Goal: Transaction & Acquisition: Purchase product/service

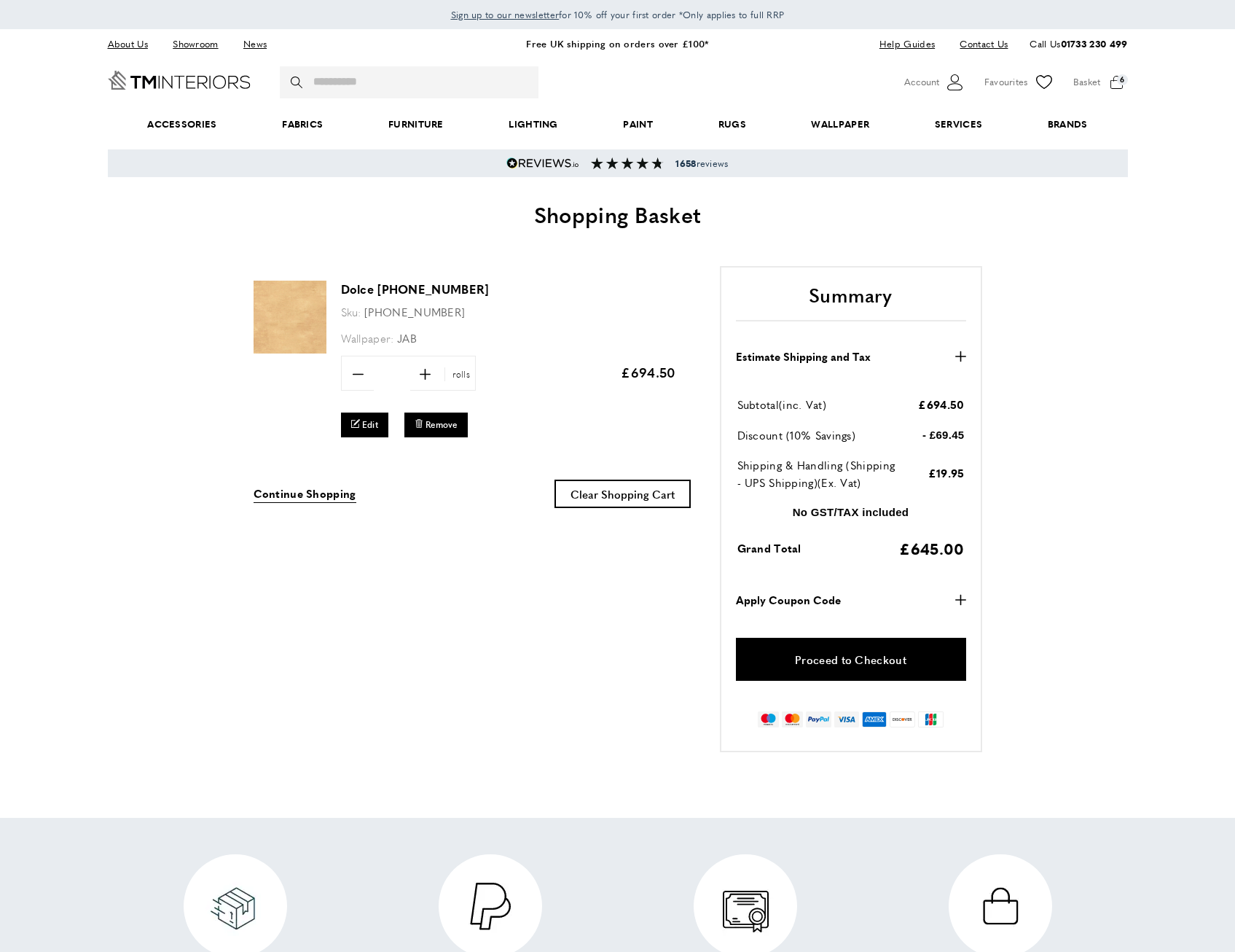
scroll to position [0, 1230]
click at [861, 656] on link "Proceed to Checkout" at bounding box center [851, 660] width 231 height 43
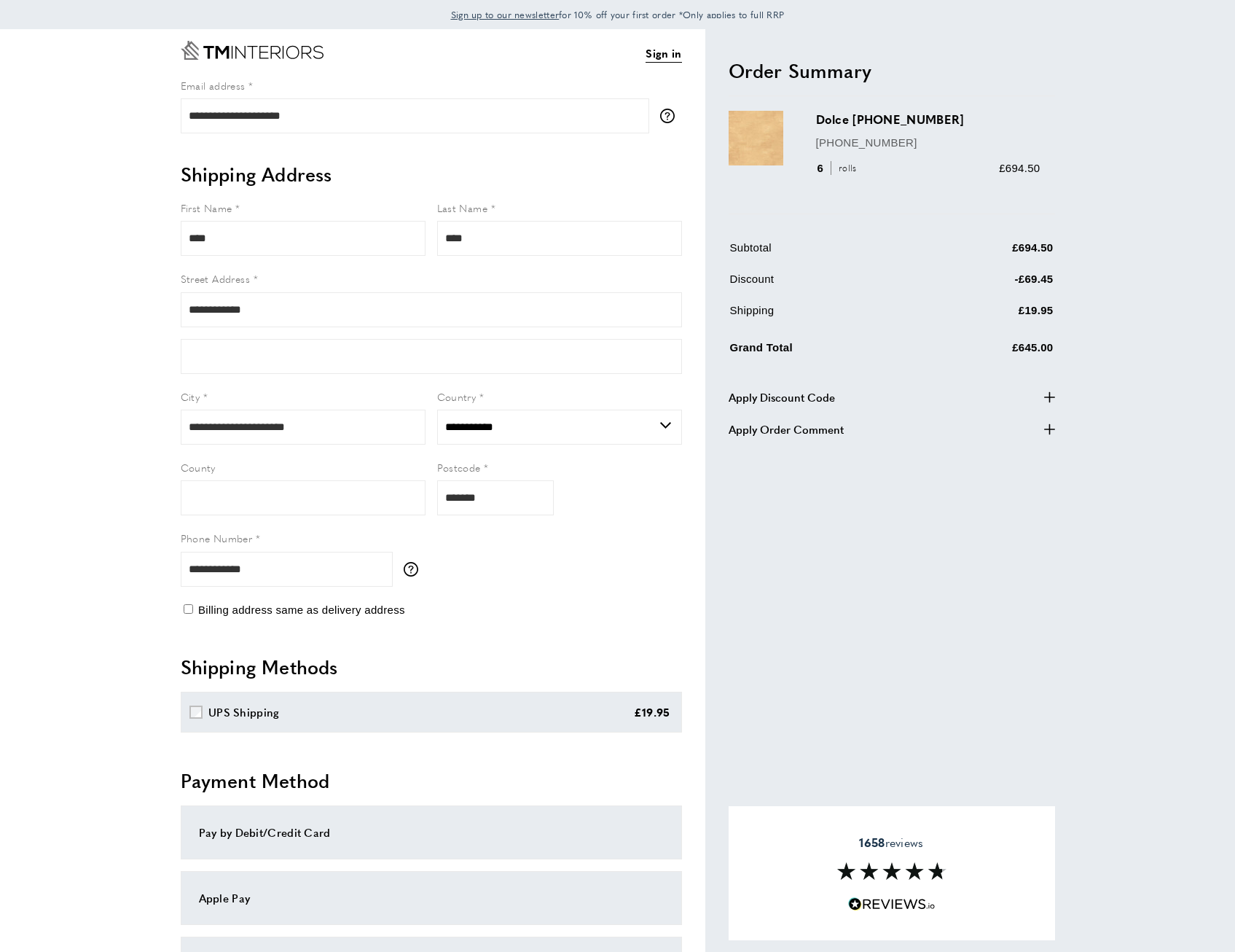
select select "**"
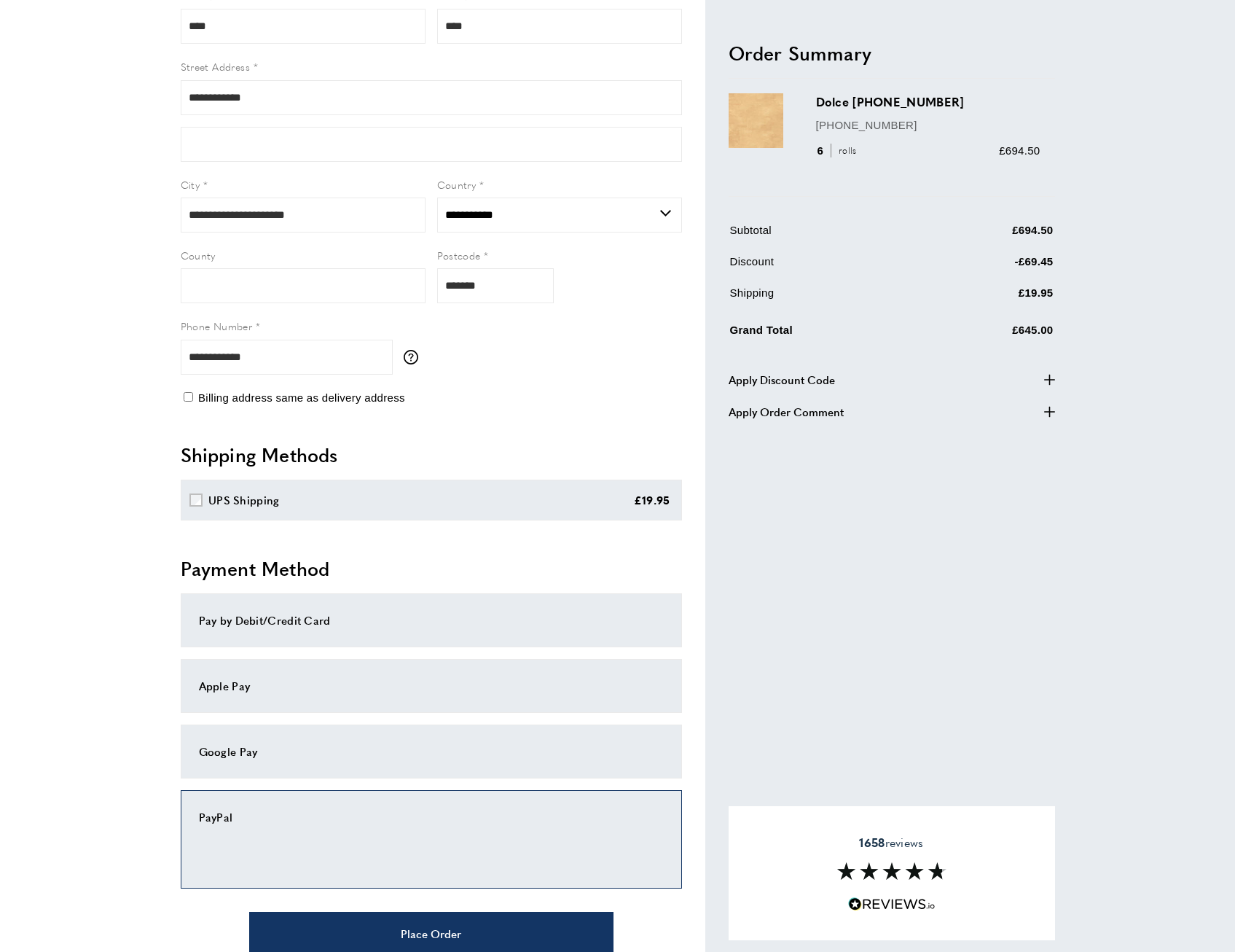
scroll to position [219, 0]
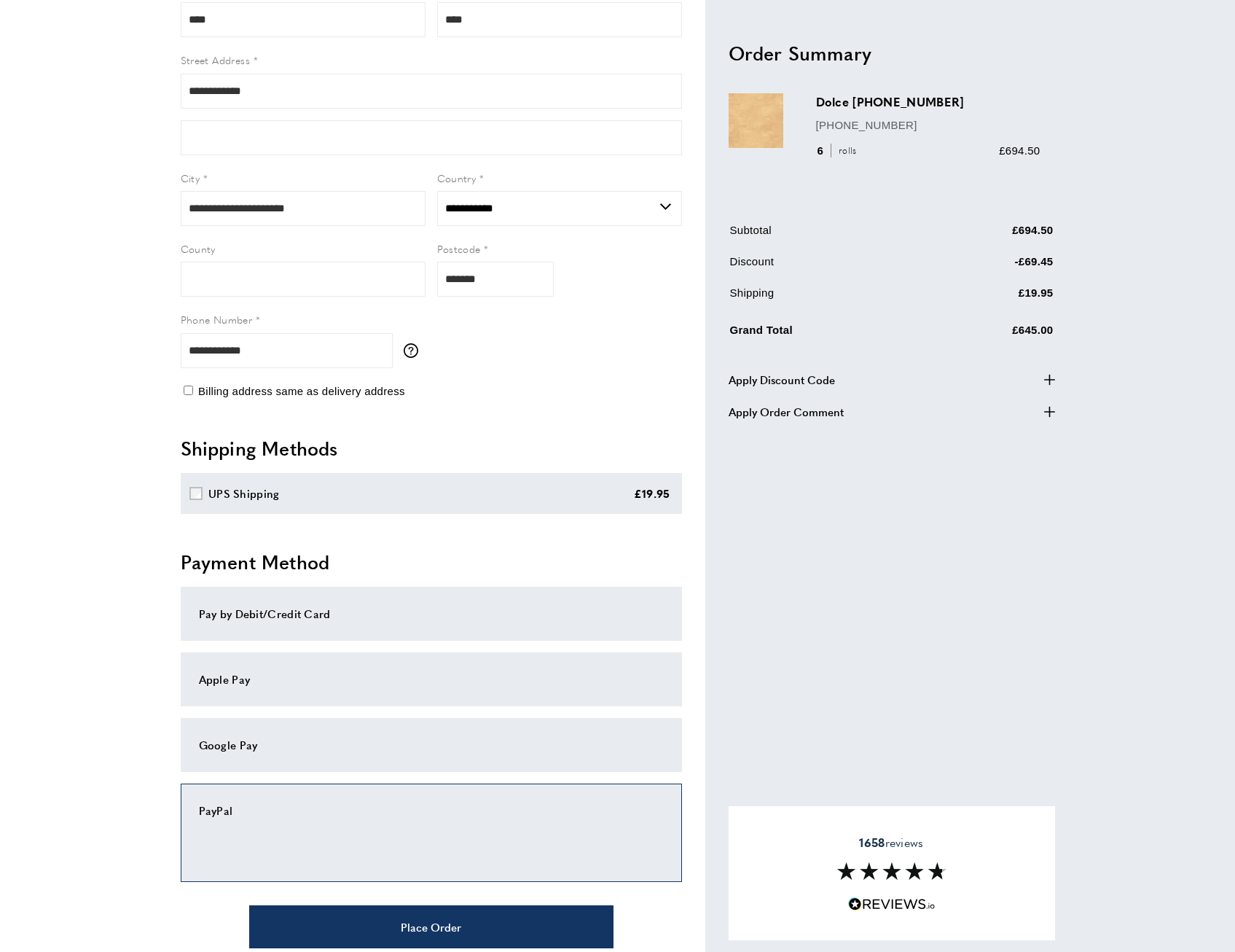
click at [317, 598] on div "Pay by Debit/Credit Card" at bounding box center [431, 614] width 501 height 54
click at [366, 615] on div "Pay by Debit/Credit Card" at bounding box center [431, 613] width 465 height 17
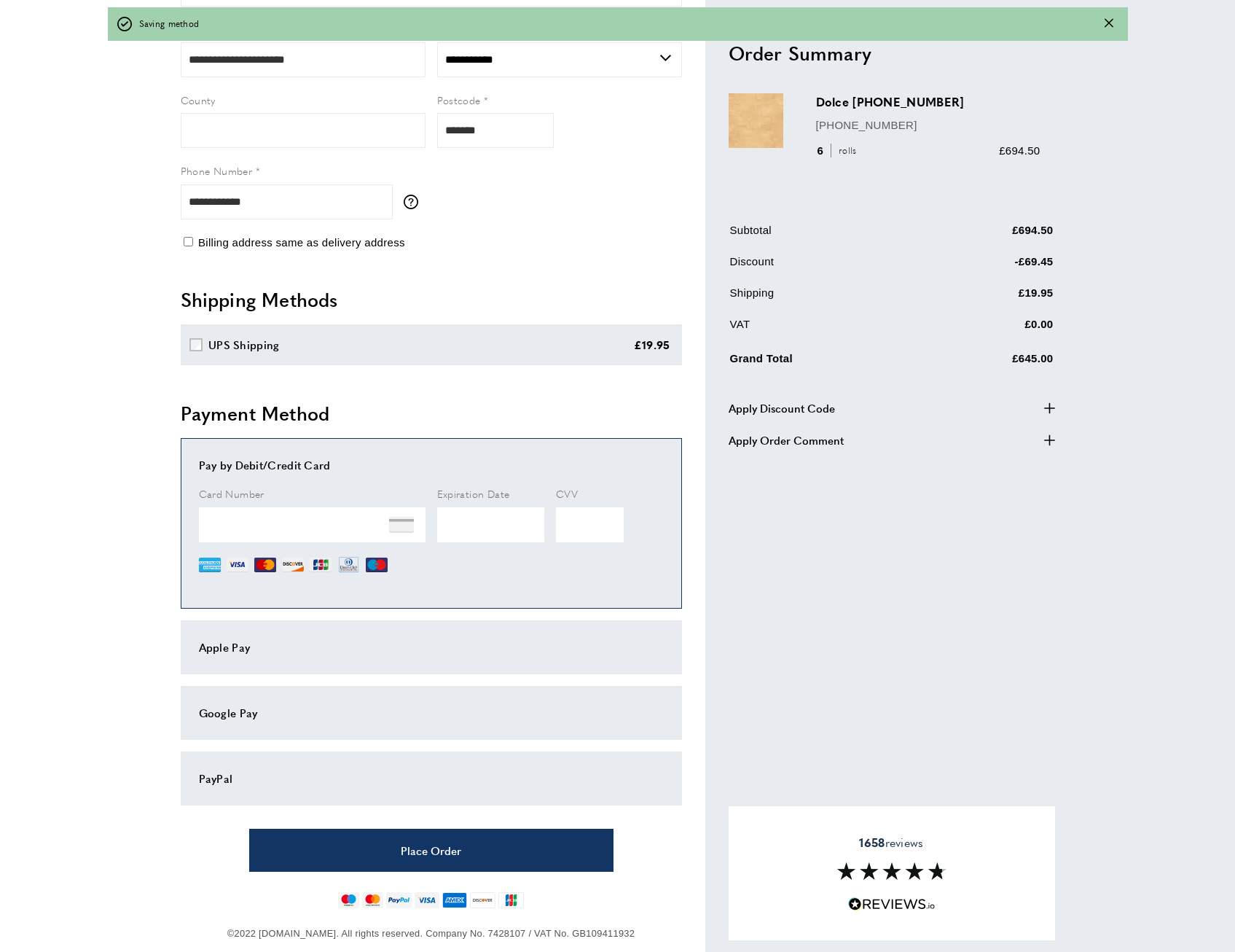
scroll to position [391, 0]
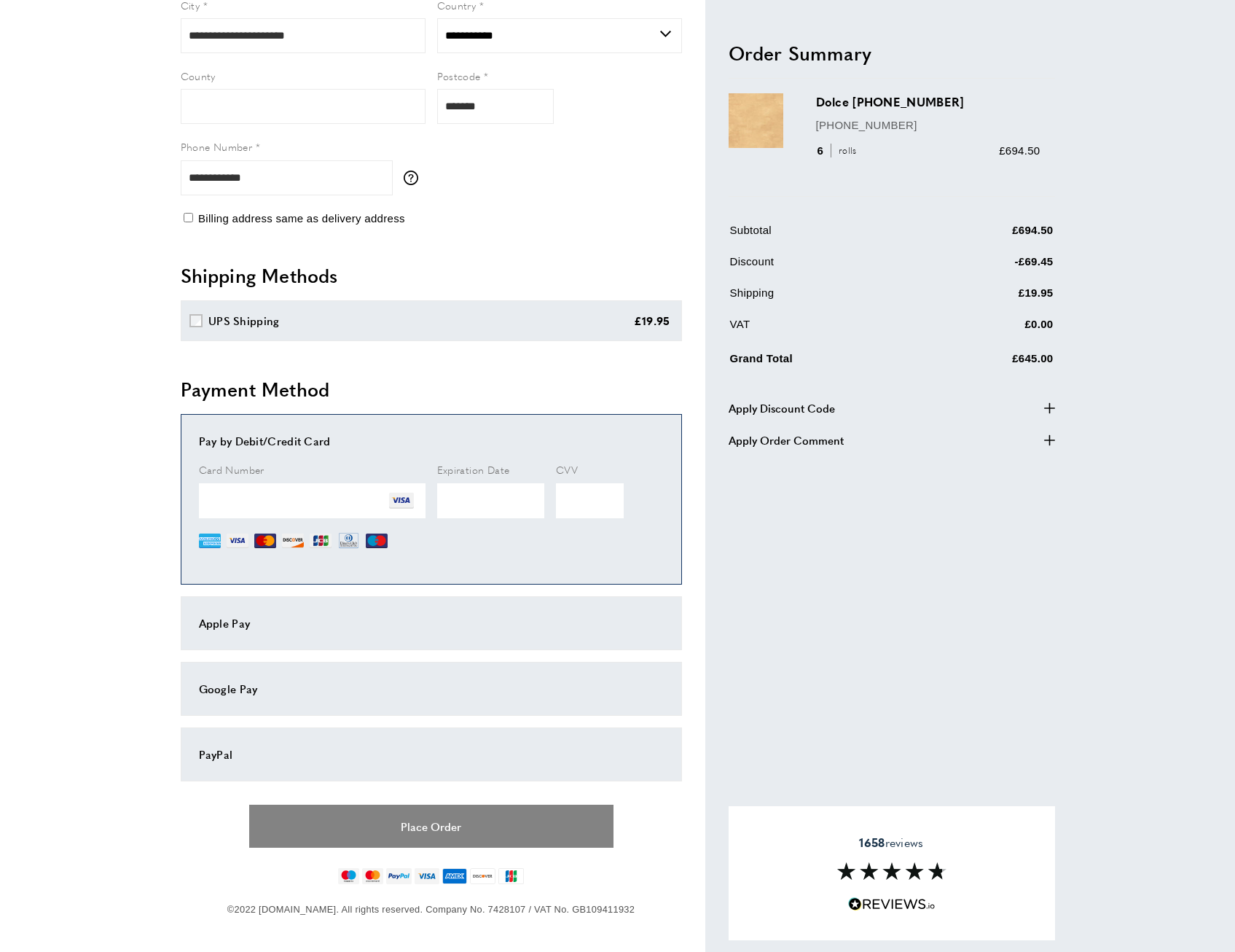
click at [440, 818] on button "Place Order" at bounding box center [431, 826] width 365 height 43
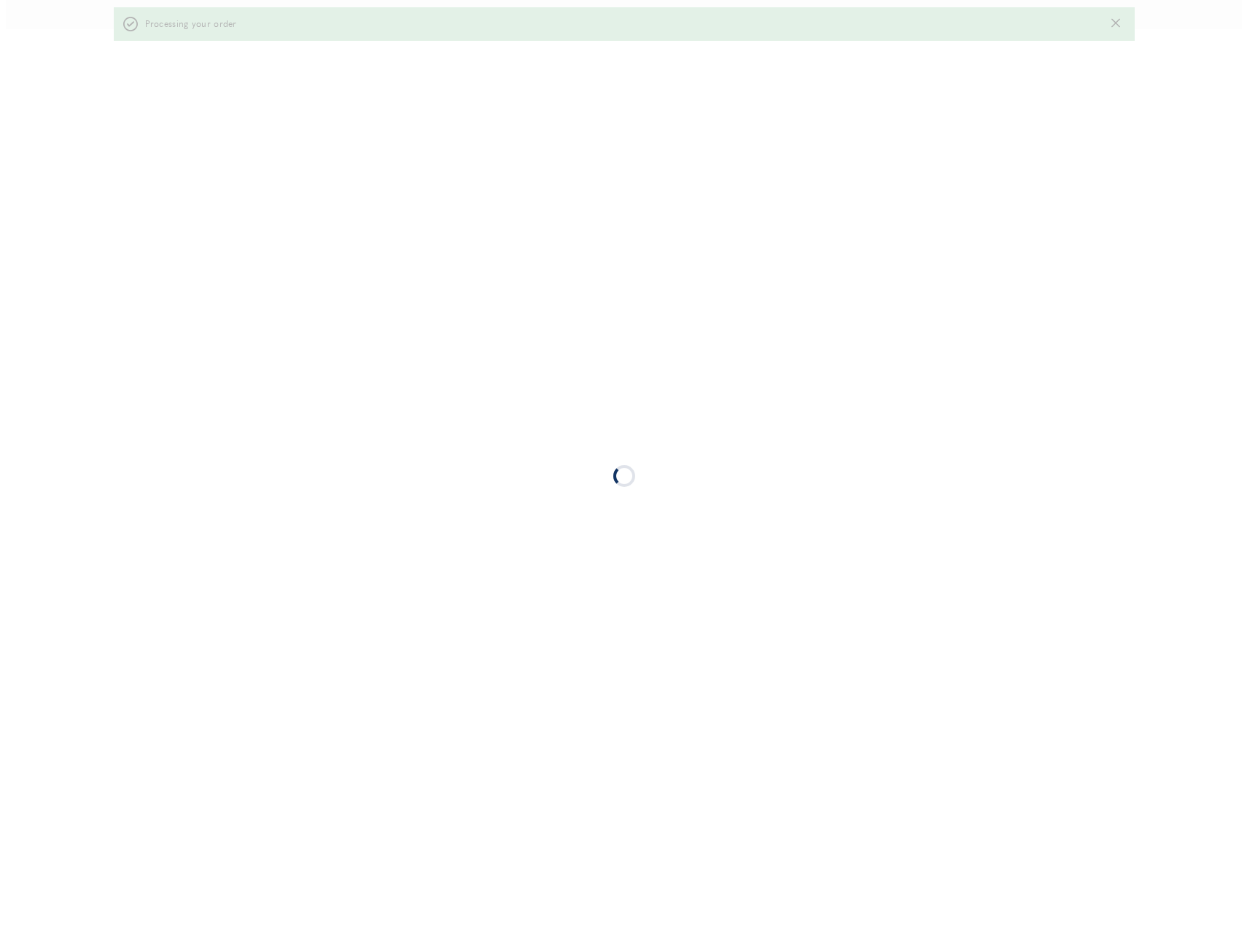
scroll to position [0, 0]
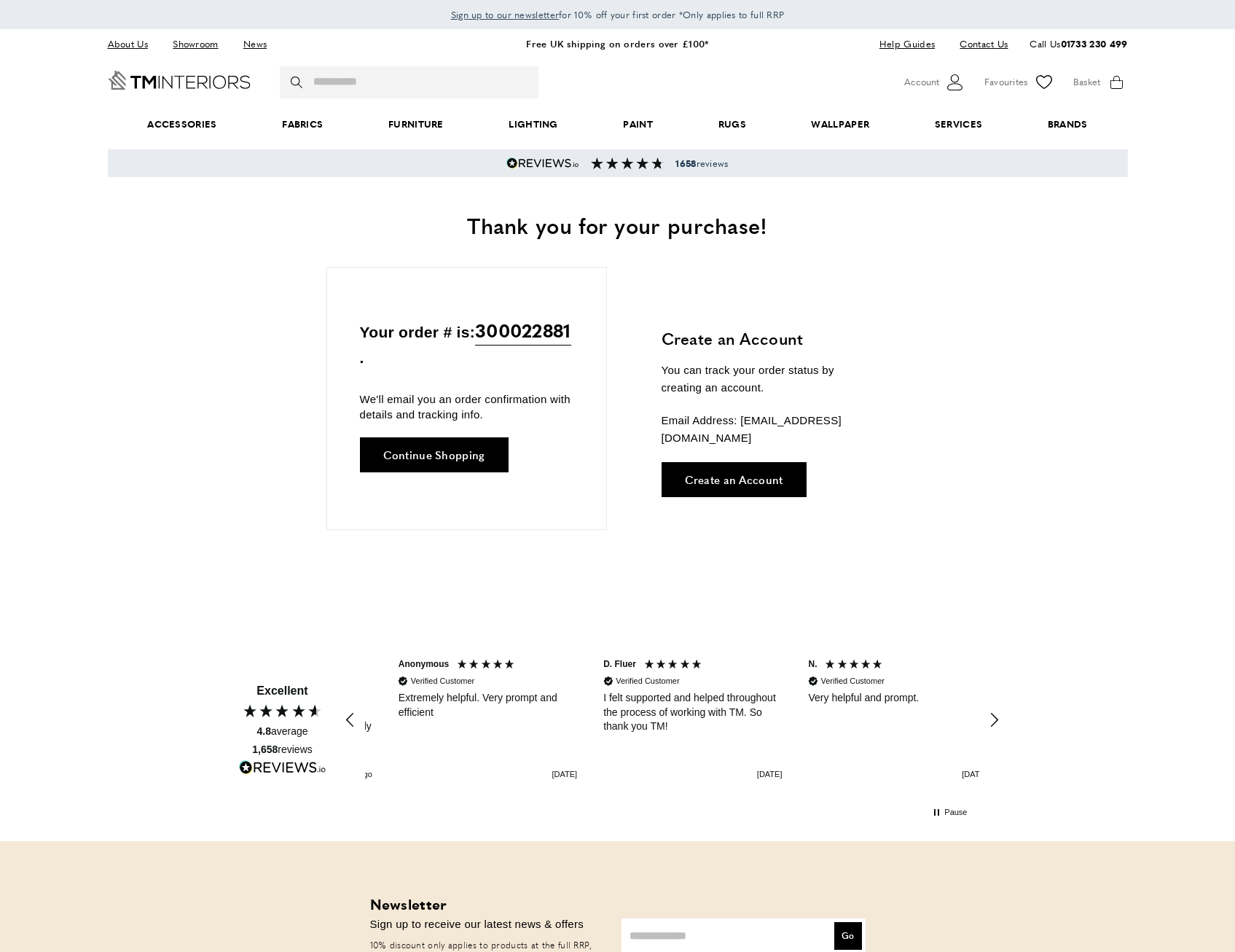
scroll to position [0, 205]
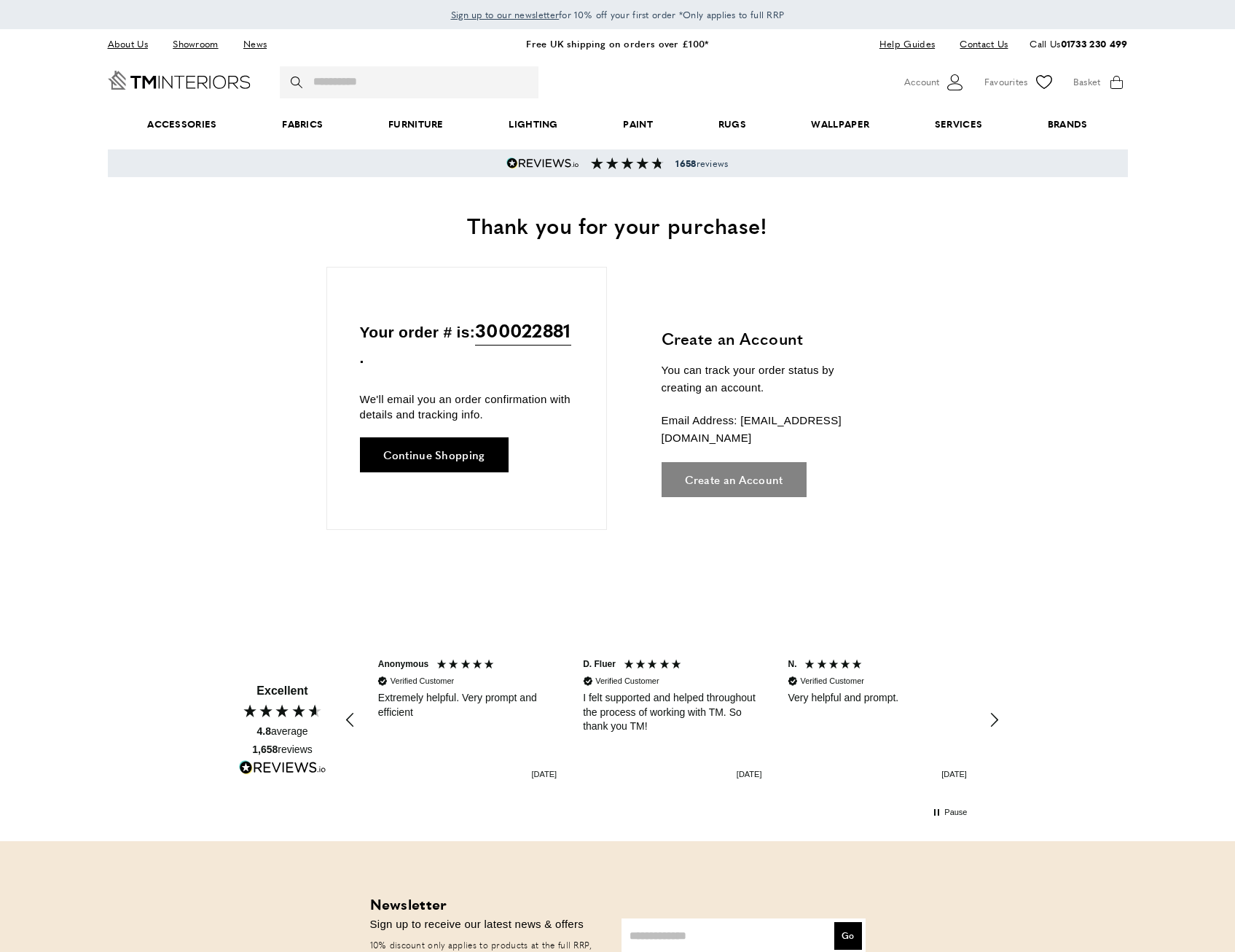
click at [703, 474] on span "Create an Account" at bounding box center [735, 479] width 98 height 11
